Goal: Task Accomplishment & Management: Manage account settings

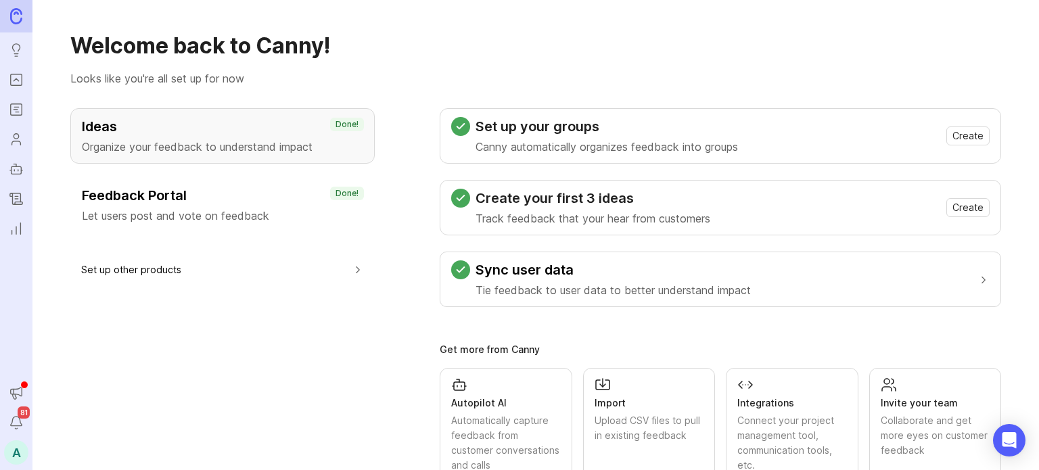
click at [12, 447] on div "A" at bounding box center [16, 452] width 24 height 24
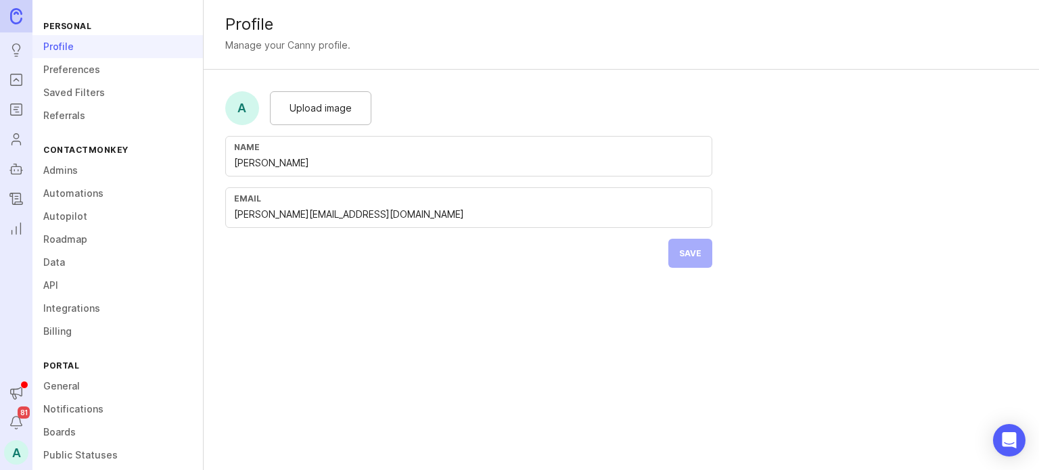
click at [66, 170] on link "Admins" at bounding box center [117, 170] width 170 height 23
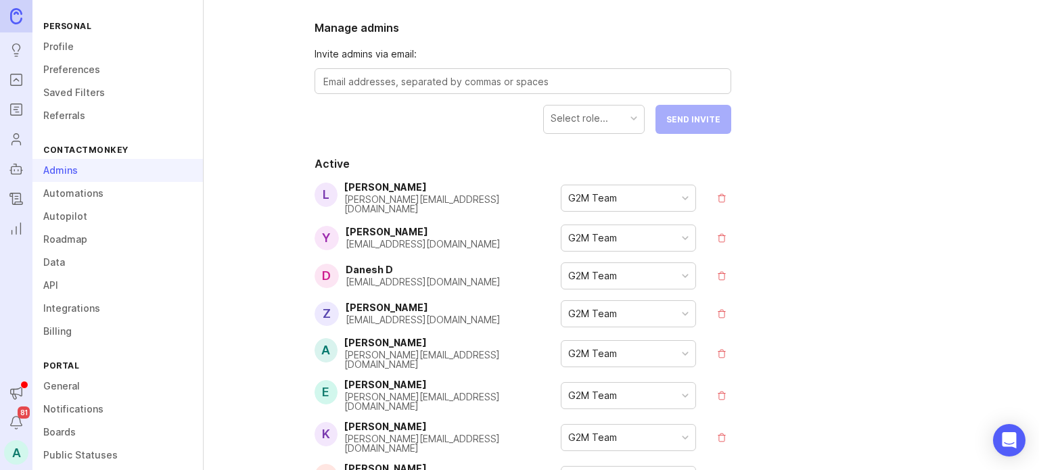
scroll to position [78, 0]
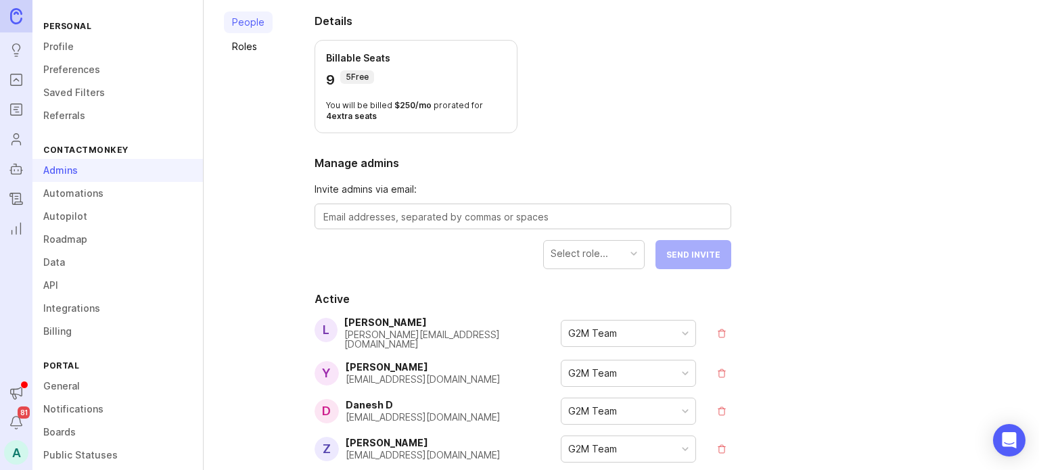
click at [373, 213] on textarea at bounding box center [522, 217] width 399 height 15
click at [576, 255] on div "Select role..." at bounding box center [579, 253] width 57 height 15
click at [430, 266] on form "Invite admins via email: Select role... Send Invite" at bounding box center [523, 225] width 417 height 87
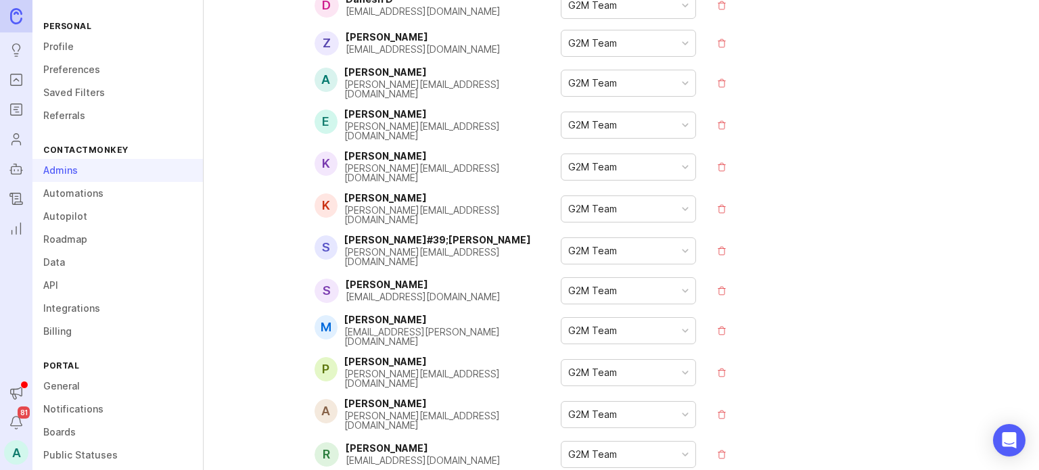
scroll to position [0, 0]
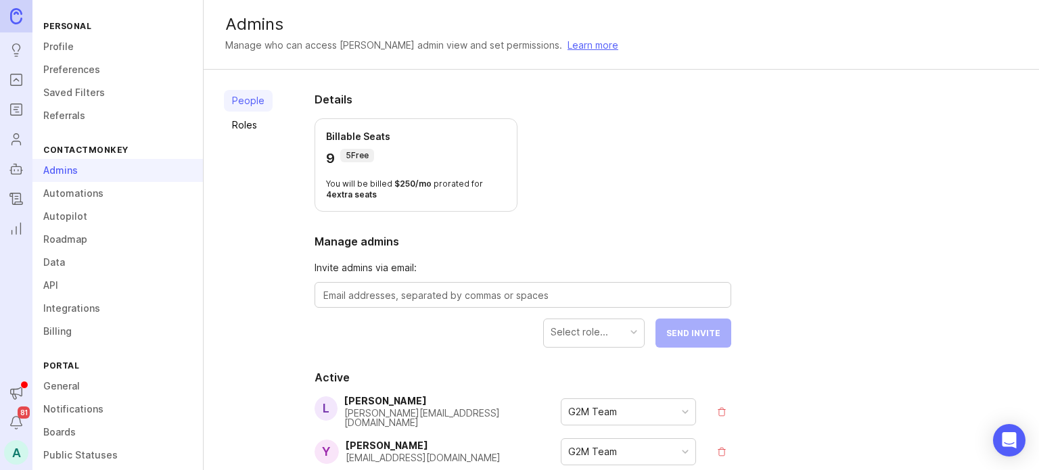
click at [239, 124] on link "Roles" at bounding box center [248, 125] width 49 height 22
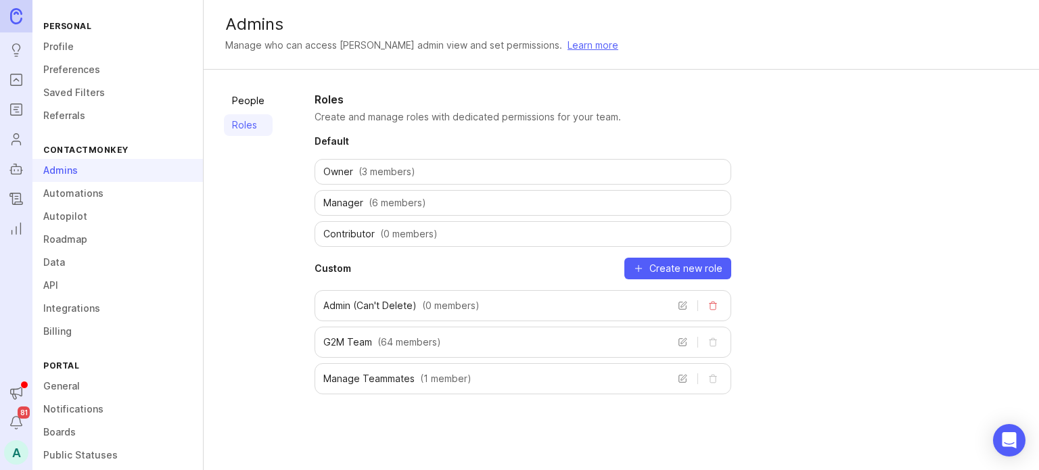
click at [246, 102] on link "People" at bounding box center [248, 101] width 49 height 22
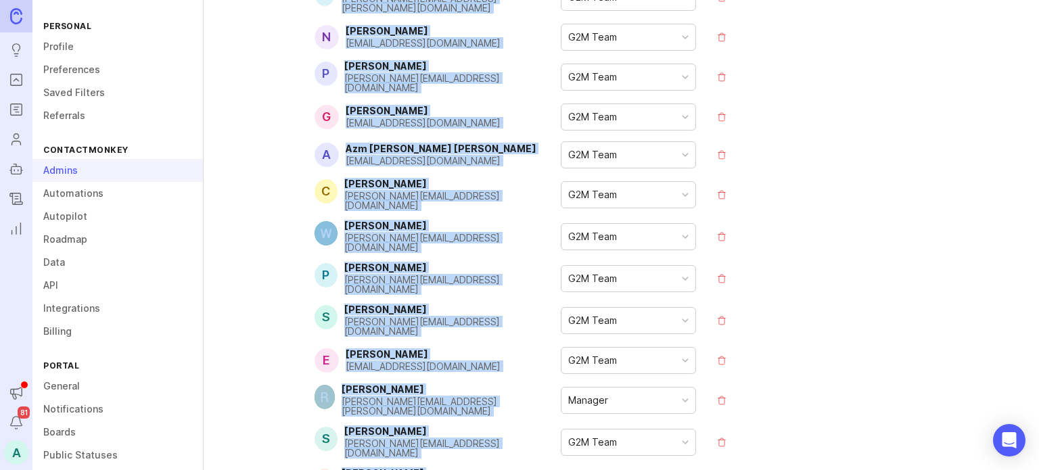
scroll to position [2784, 0]
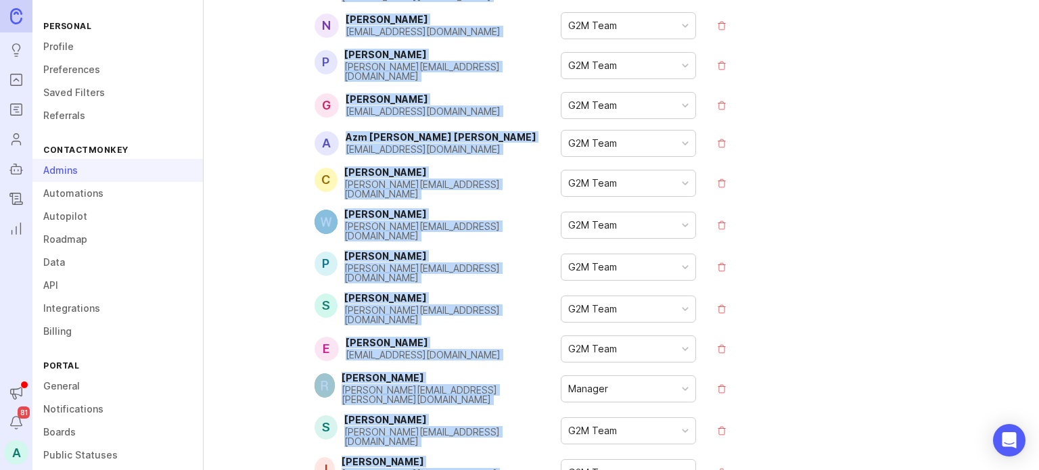
drag, startPoint x: 345, startPoint y: 131, endPoint x: 479, endPoint y: 380, distance: 283.3
copy div "[PERSON_NAME] [PERSON_NAME][EMAIL_ADDRESS][DOMAIN_NAME] G2M Team Y Yu Mao [EMAI…"
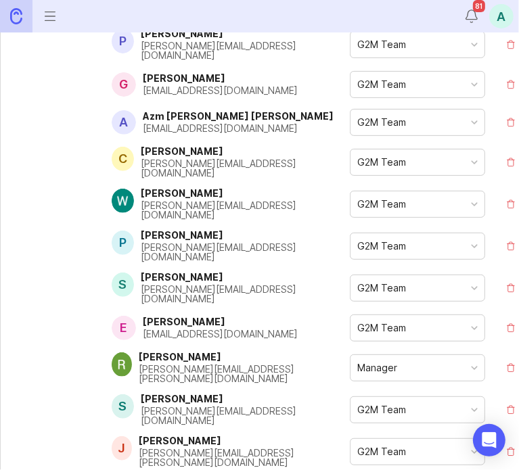
scroll to position [0, 133]
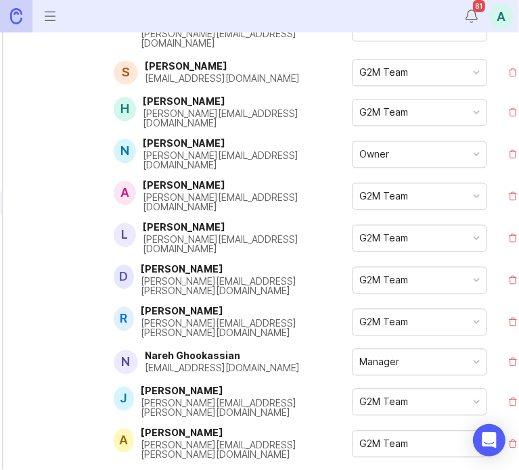
scroll to position [1755, 0]
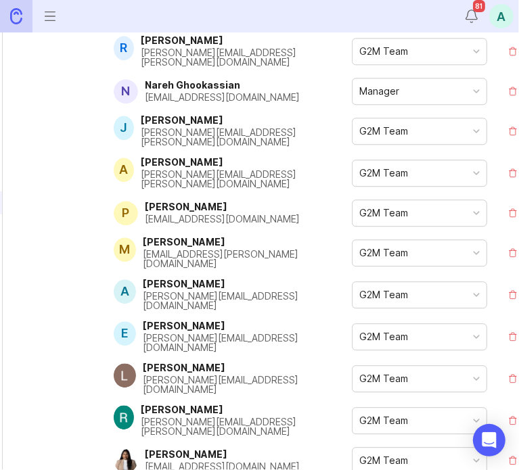
click at [41, 275] on div "People Roles" at bounding box center [47, 75] width 49 height 3417
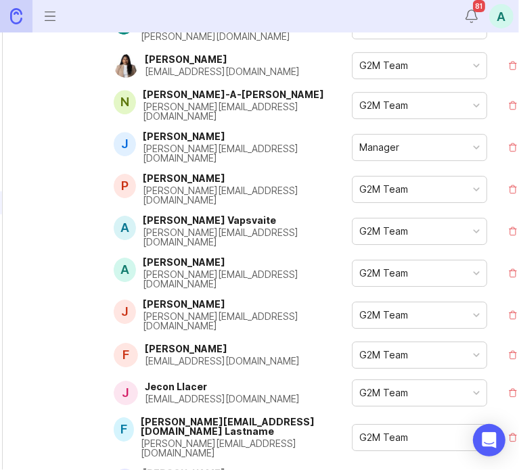
scroll to position [2838, 0]
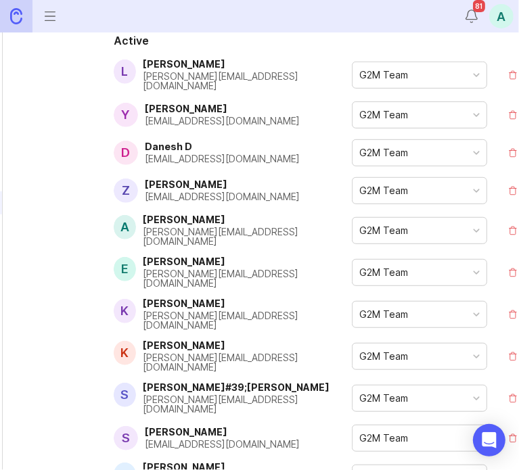
scroll to position [0, 0]
